Goal: Information Seeking & Learning: Learn about a topic

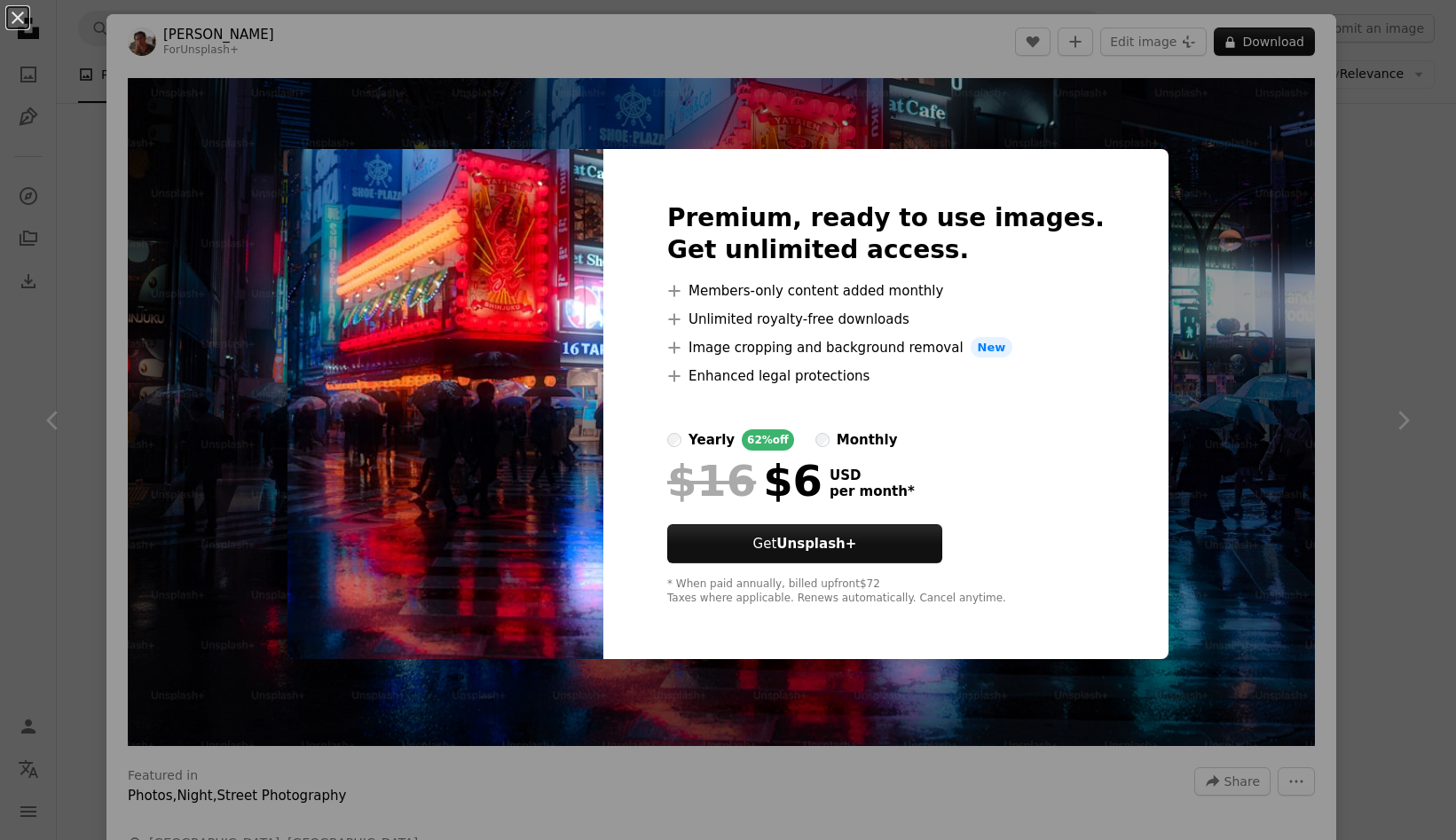
scroll to position [2088, 0]
click at [1297, 294] on div "An X shape Premium, ready to use images. Get unlimited access. A plus sign Memb…" at bounding box center [728, 420] width 1456 height 840
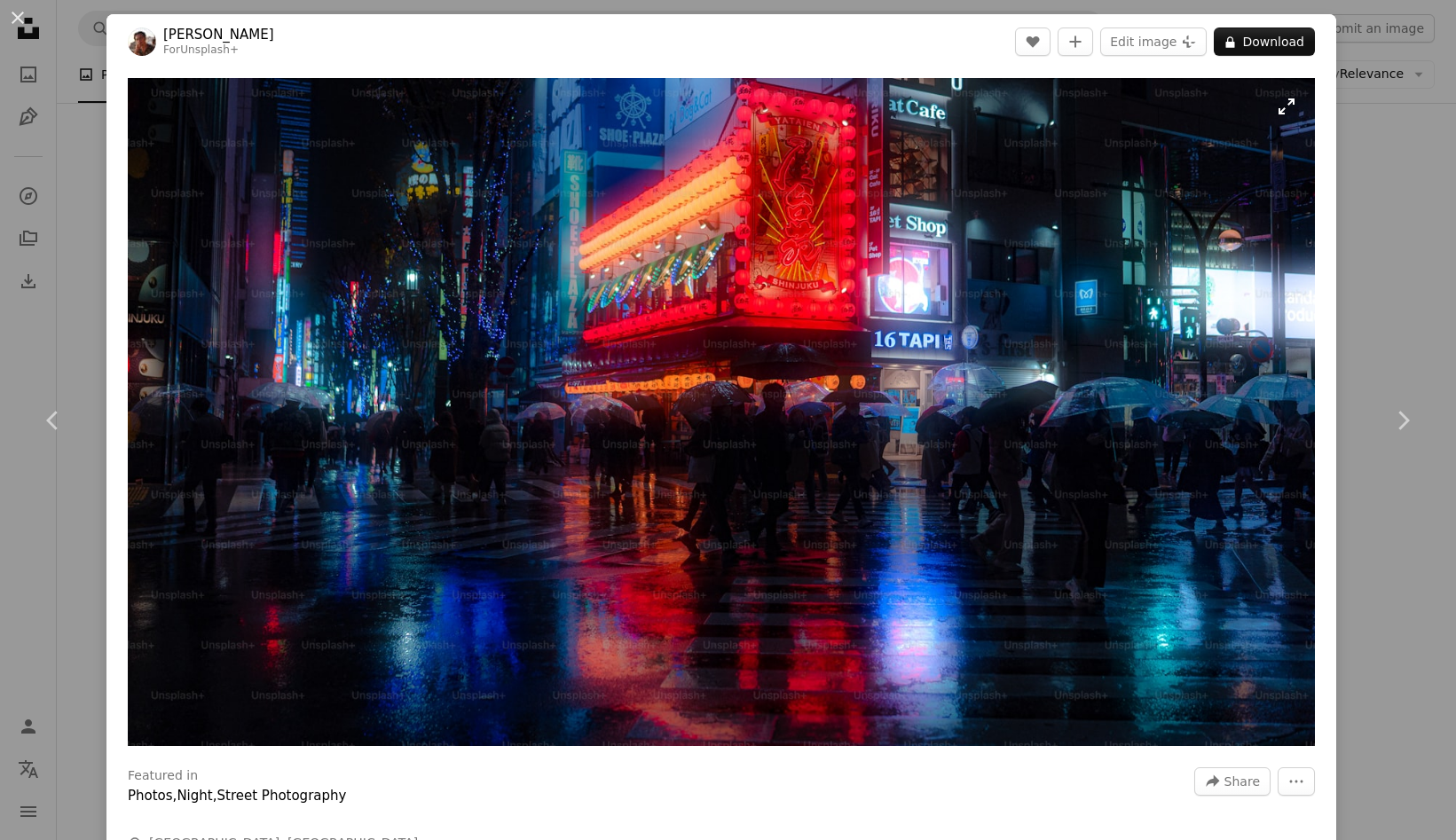
click at [1214, 305] on img "Zoom in on this image" at bounding box center [721, 412] width 1187 height 668
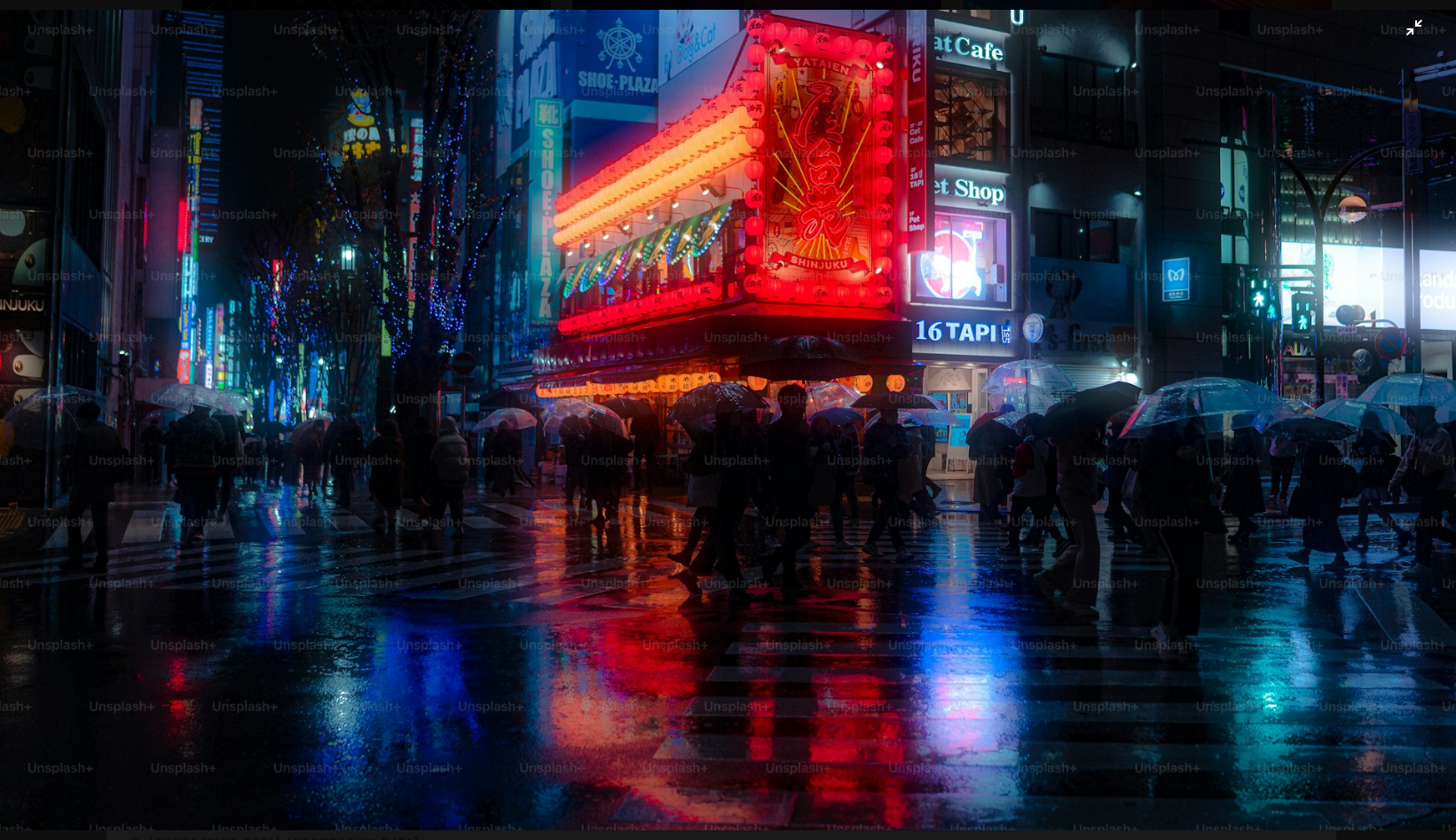
click at [688, 121] on img "Zoom out on this image" at bounding box center [728, 419] width 1458 height 820
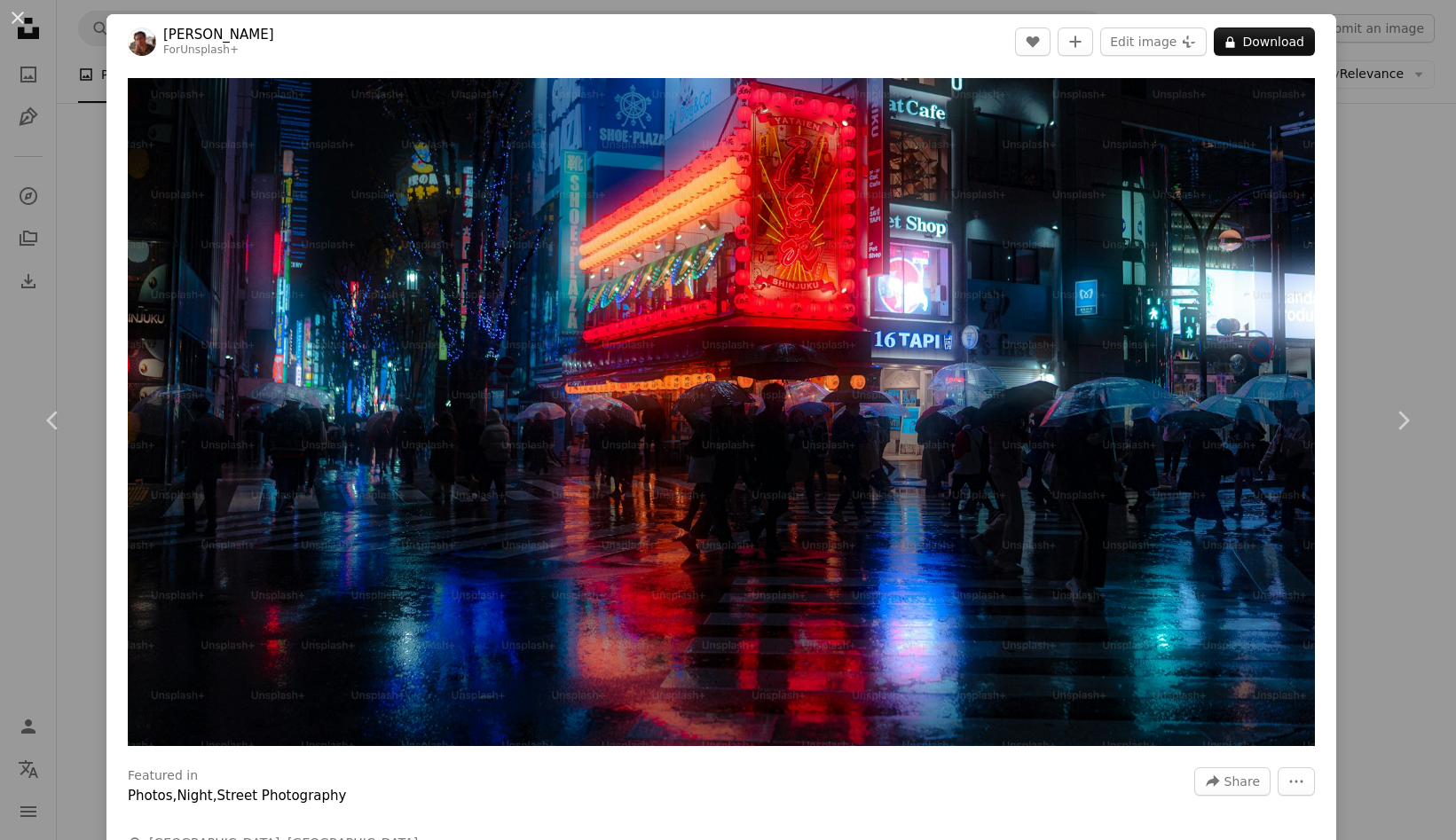
click at [1364, 176] on div "An X shape Chevron left Chevron right [PERSON_NAME] For Unsplash+ A heart A plu…" at bounding box center [728, 420] width 1456 height 840
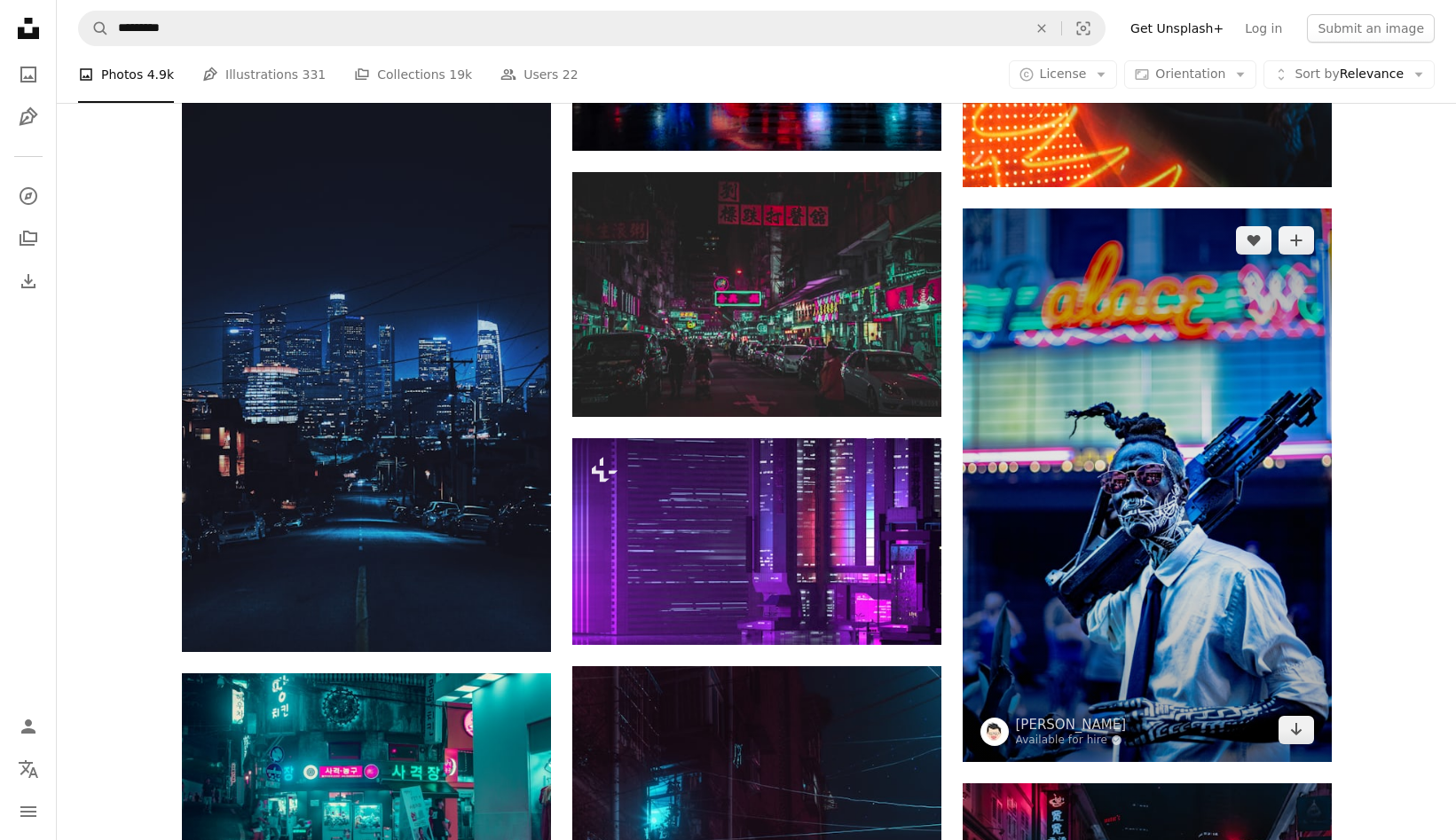
scroll to position [2280, 0]
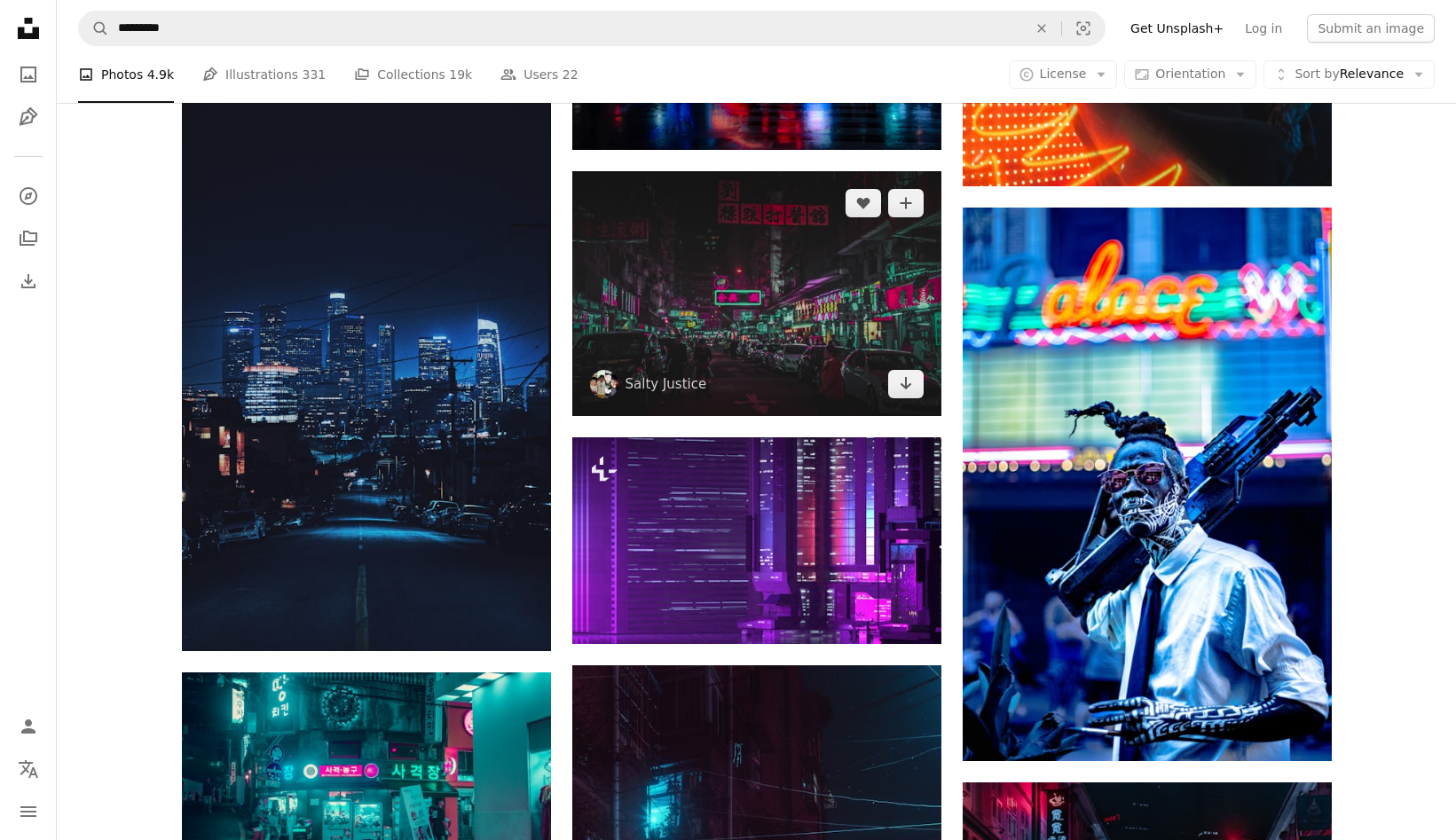
click at [841, 364] on img at bounding box center [756, 293] width 369 height 244
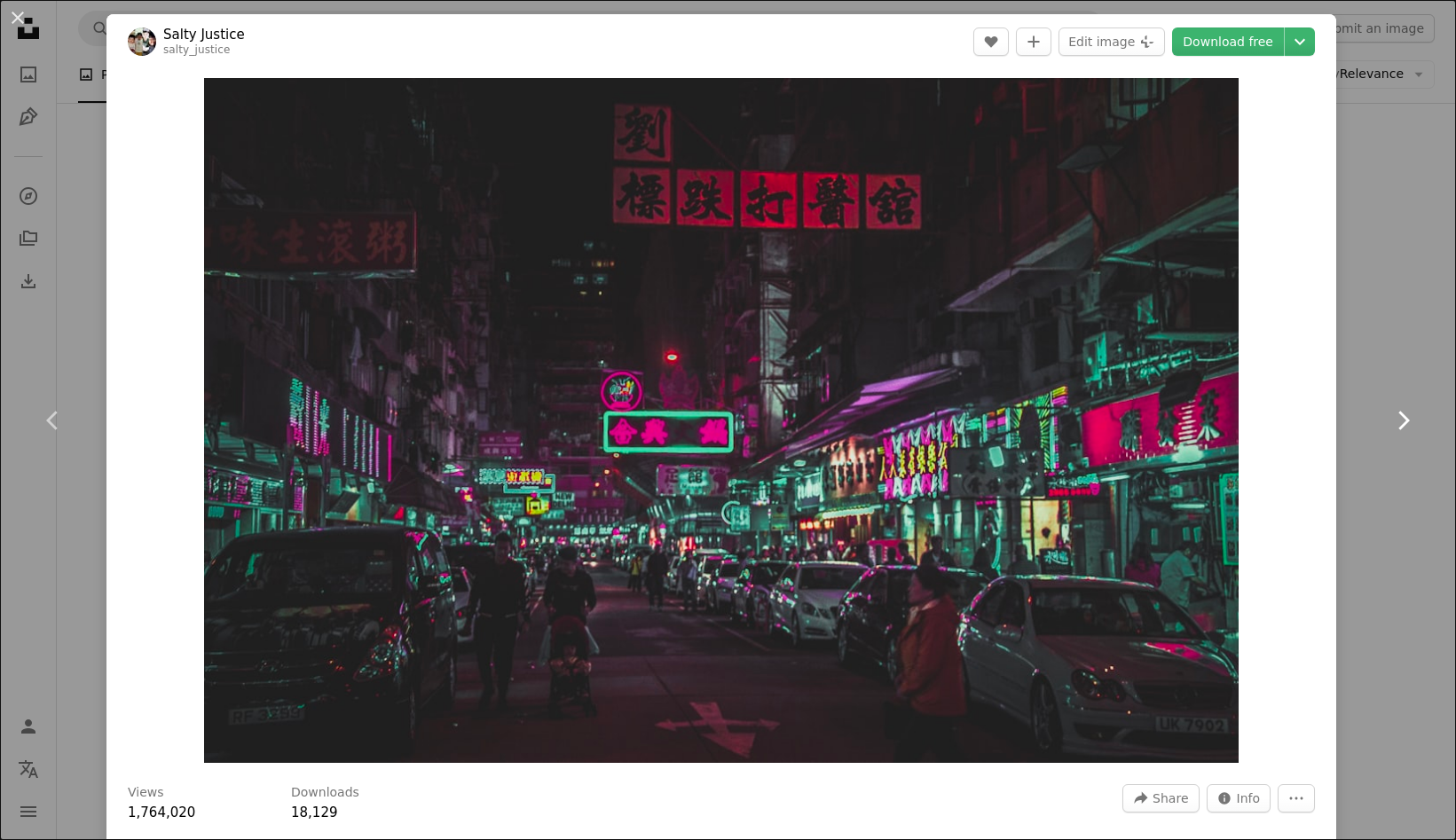
click at [1439, 436] on link "Chevron right" at bounding box center [1403, 420] width 107 height 170
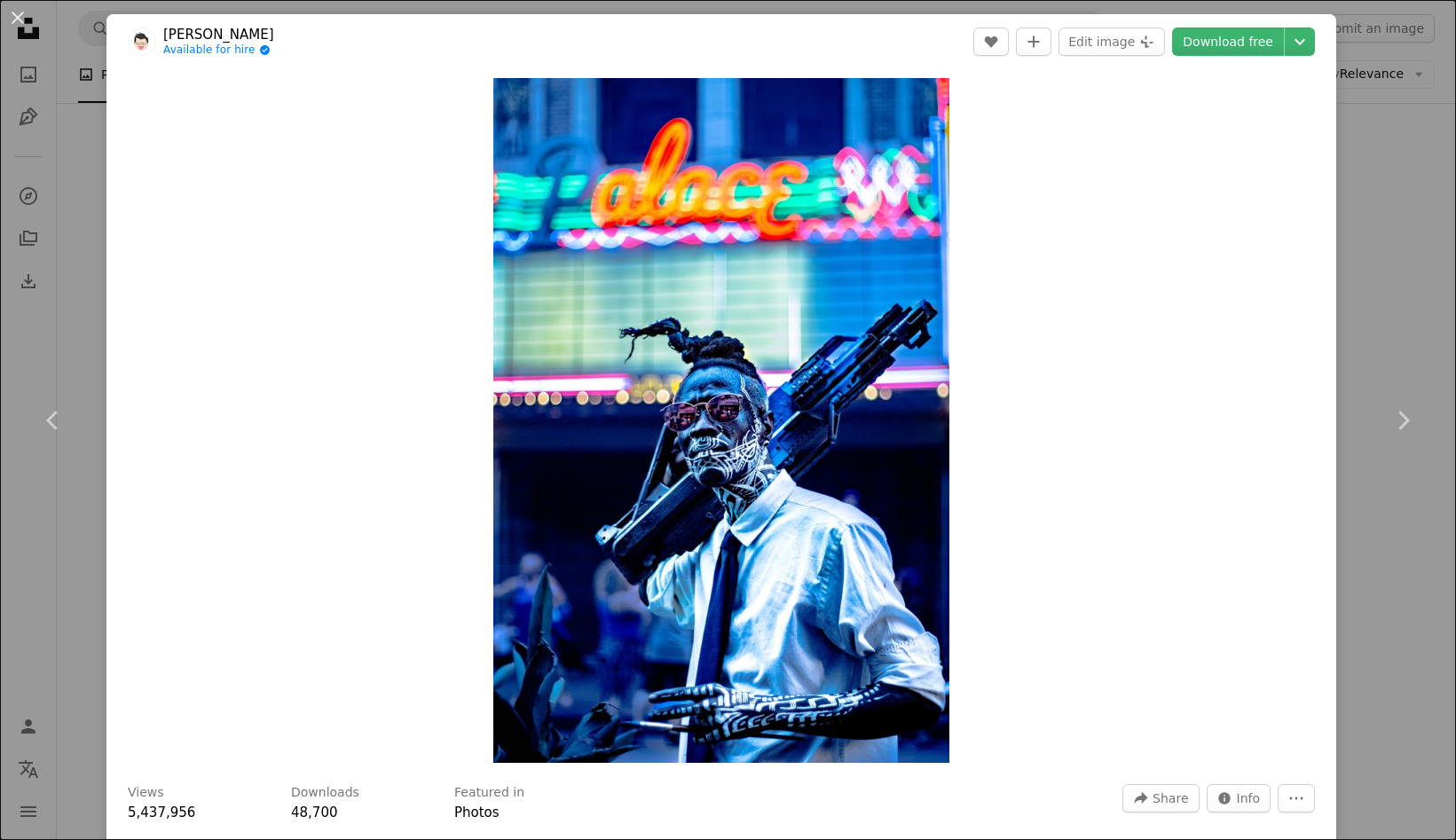
click at [1403, 259] on div "An X shape Chevron left Chevron right [PERSON_NAME] Available for hire A checkm…" at bounding box center [728, 420] width 1456 height 840
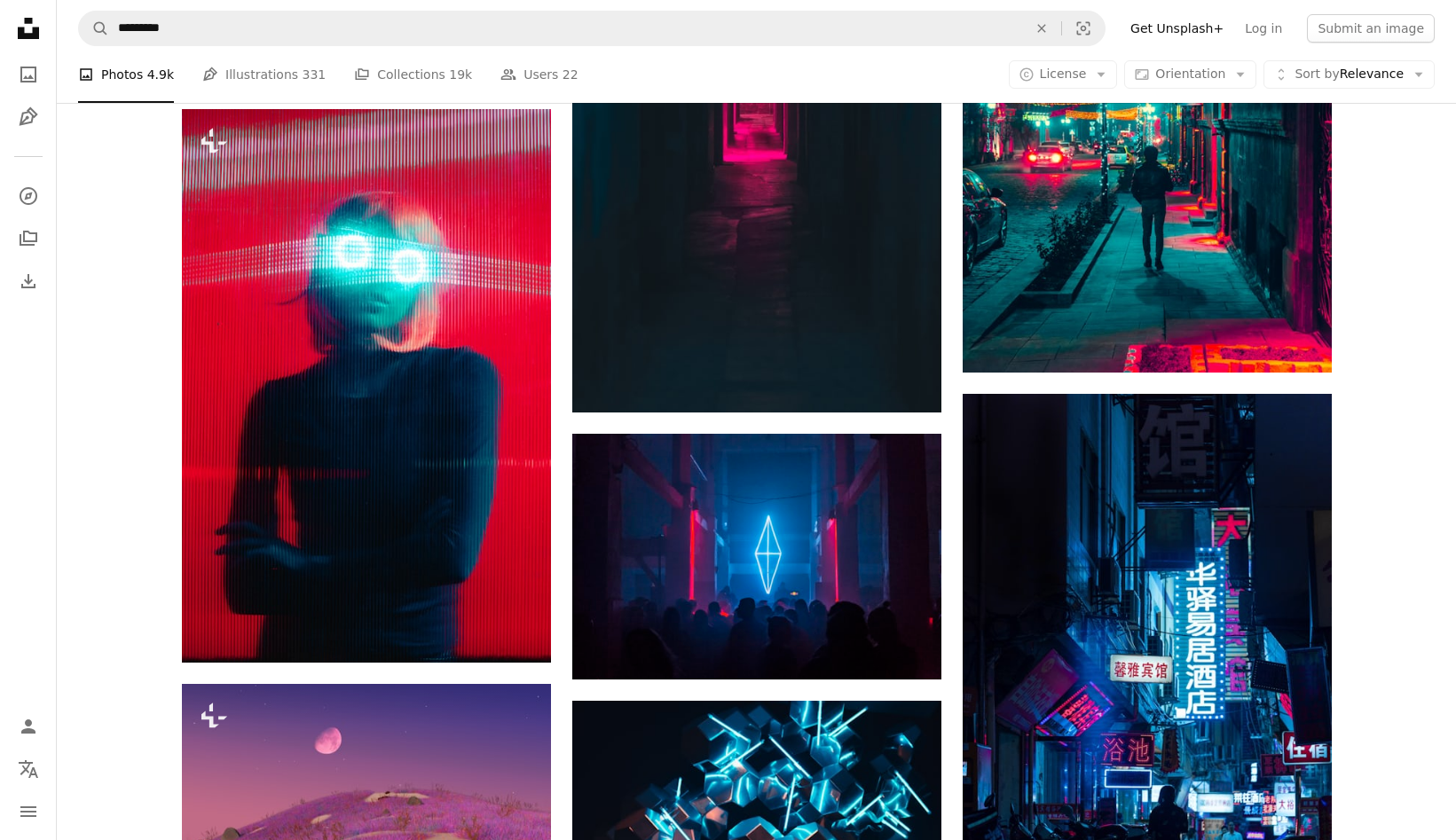
scroll to position [3915, 0]
